Goal: Information Seeking & Learning: Learn about a topic

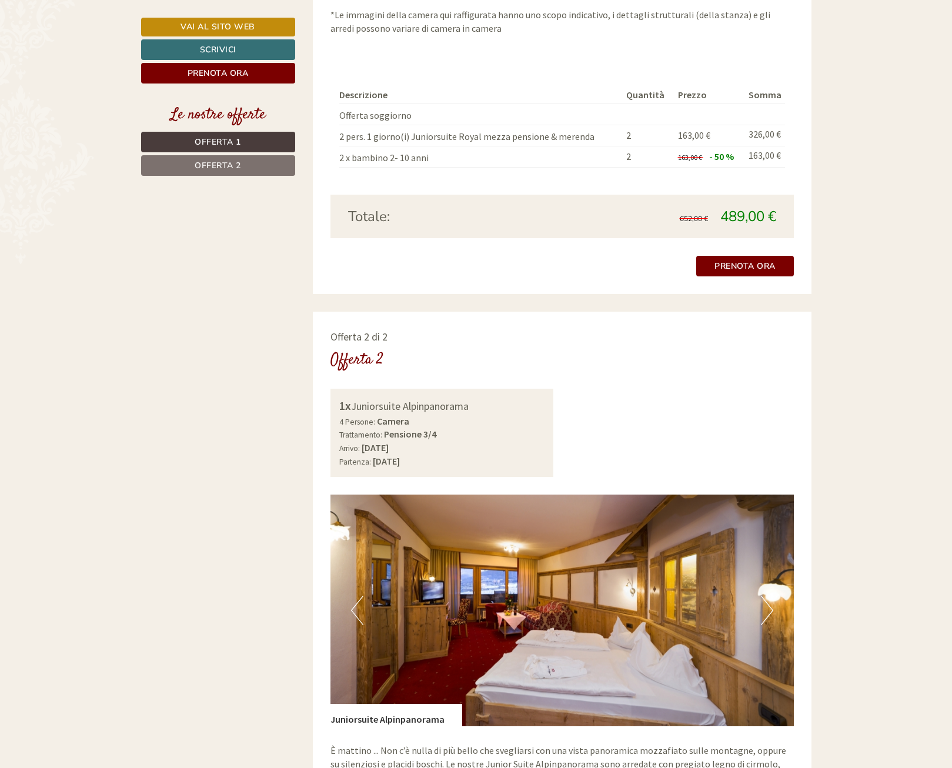
scroll to position [1740, 0]
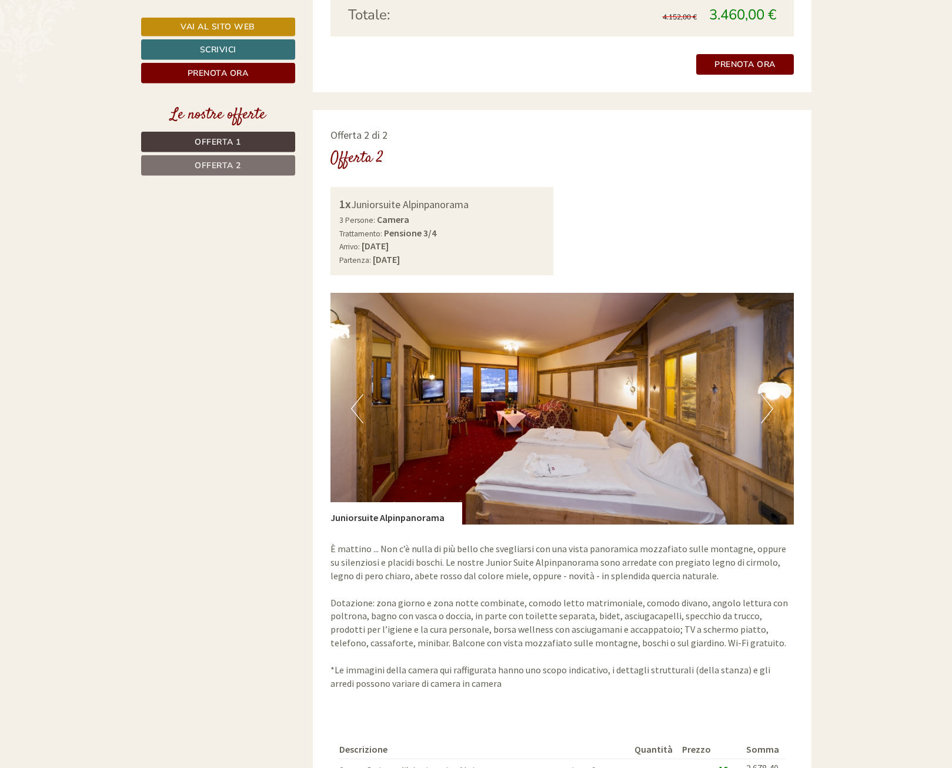
scroll to position [1500, 0]
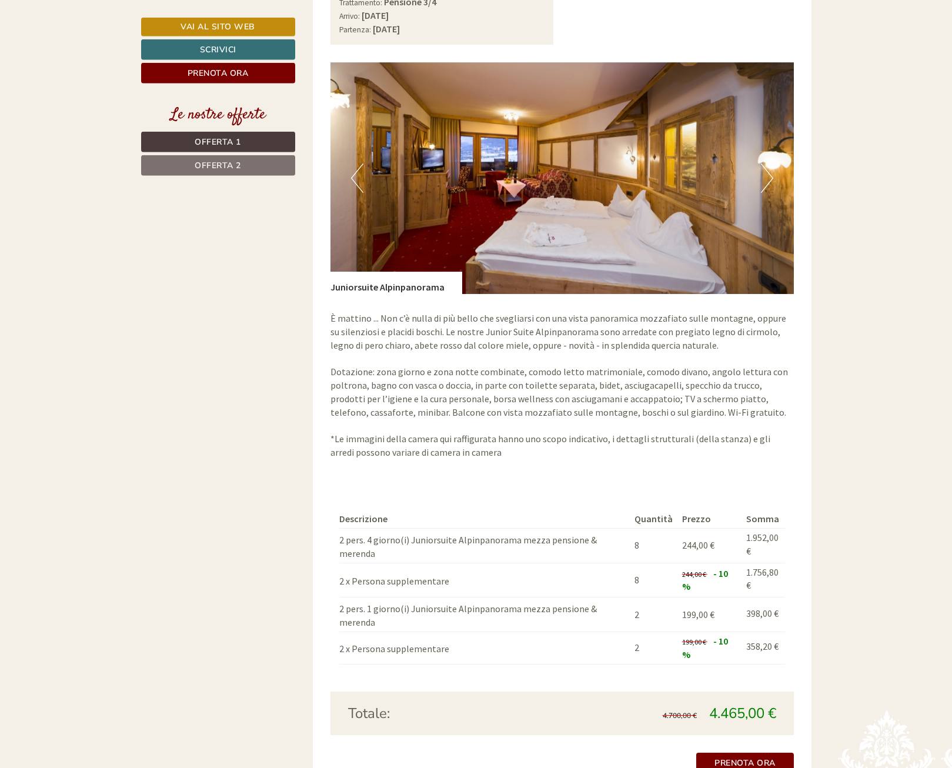
scroll to position [1800, 0]
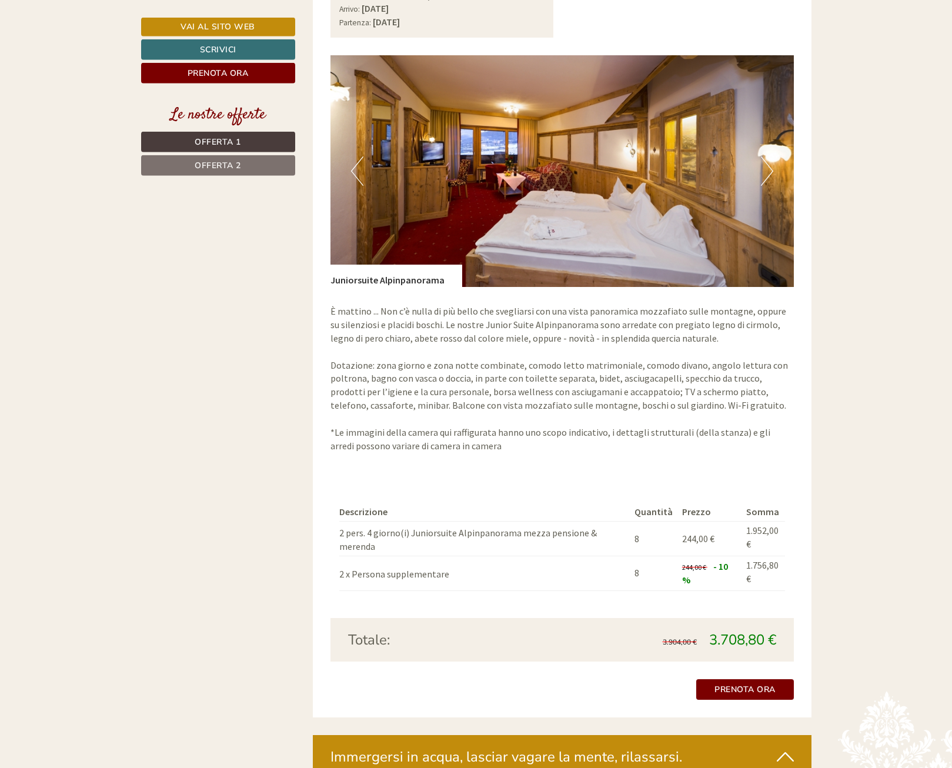
scroll to position [1800, 0]
